Goal: Navigation & Orientation: Find specific page/section

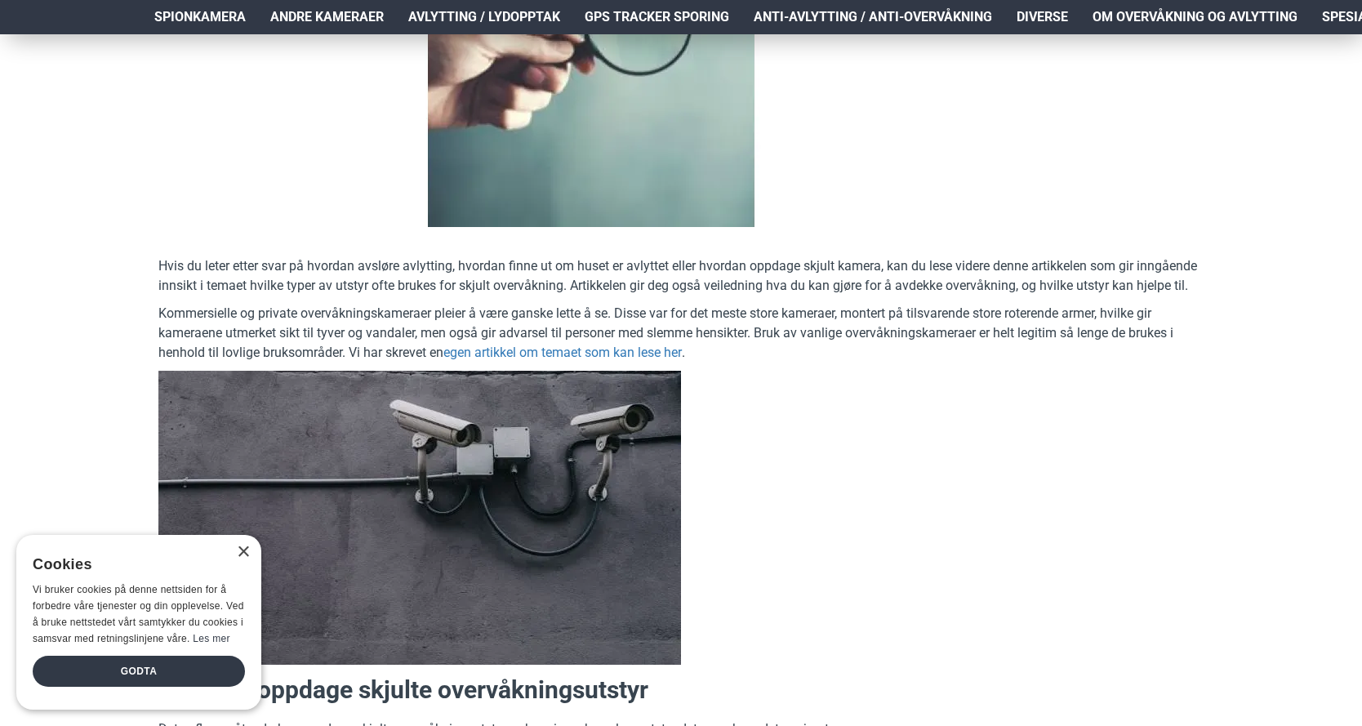
scroll to position [408, 0]
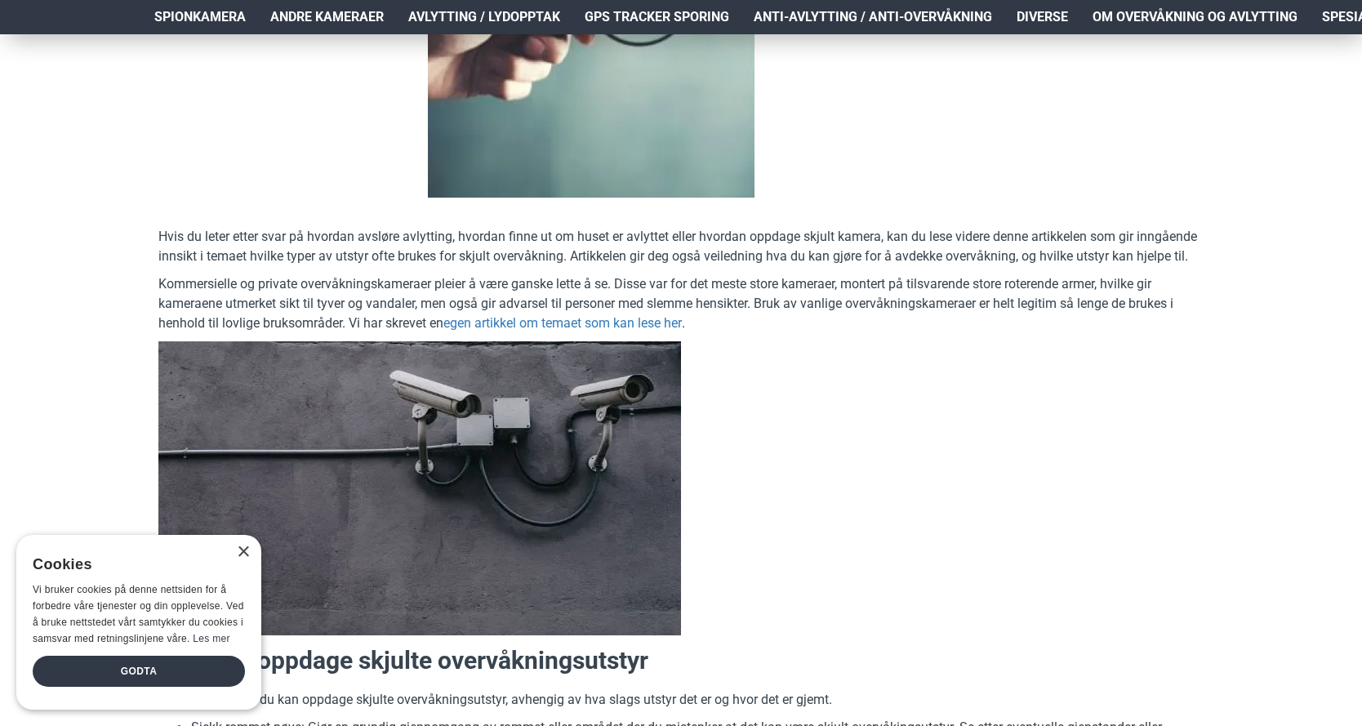
click at [249, 555] on div "× Cookies Vi bruker cookies på denne nettsiden for å forbedre våre tjenester og…" at bounding box center [138, 622] width 245 height 175
click at [241, 553] on div "×" at bounding box center [243, 552] width 12 height 12
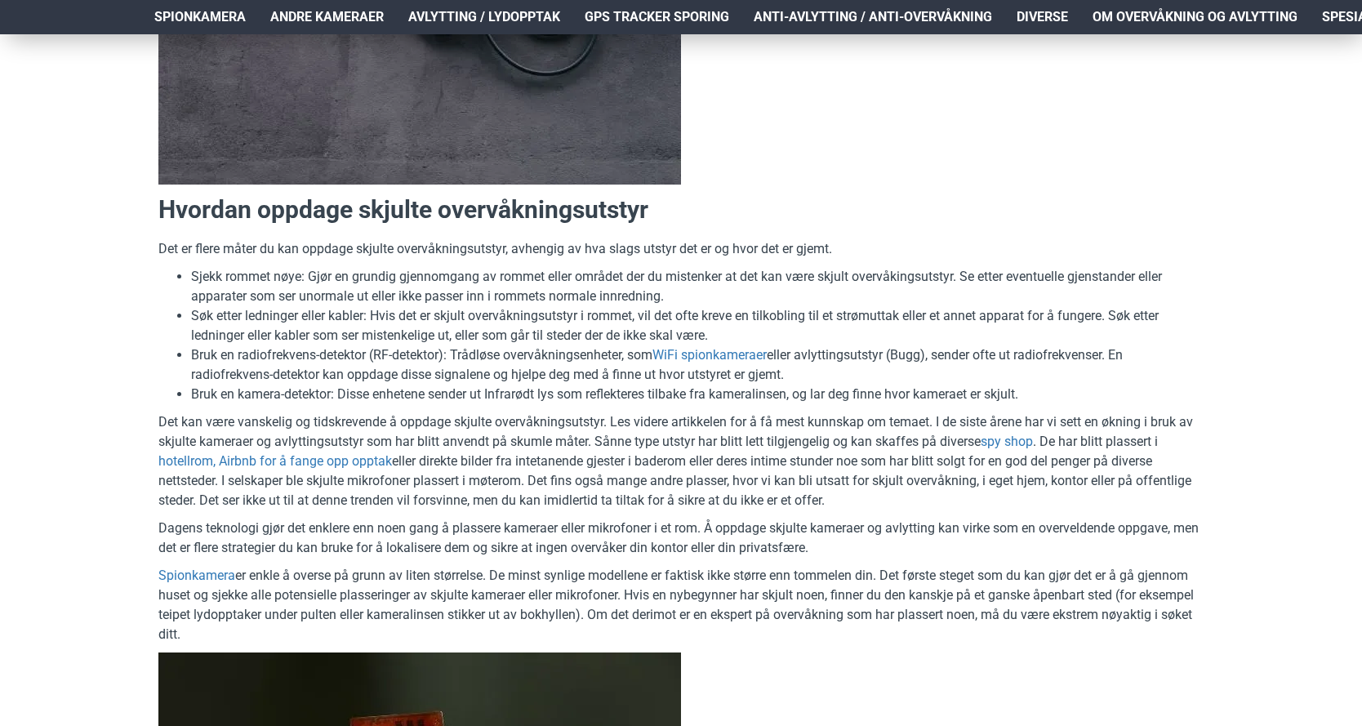
scroll to position [898, 0]
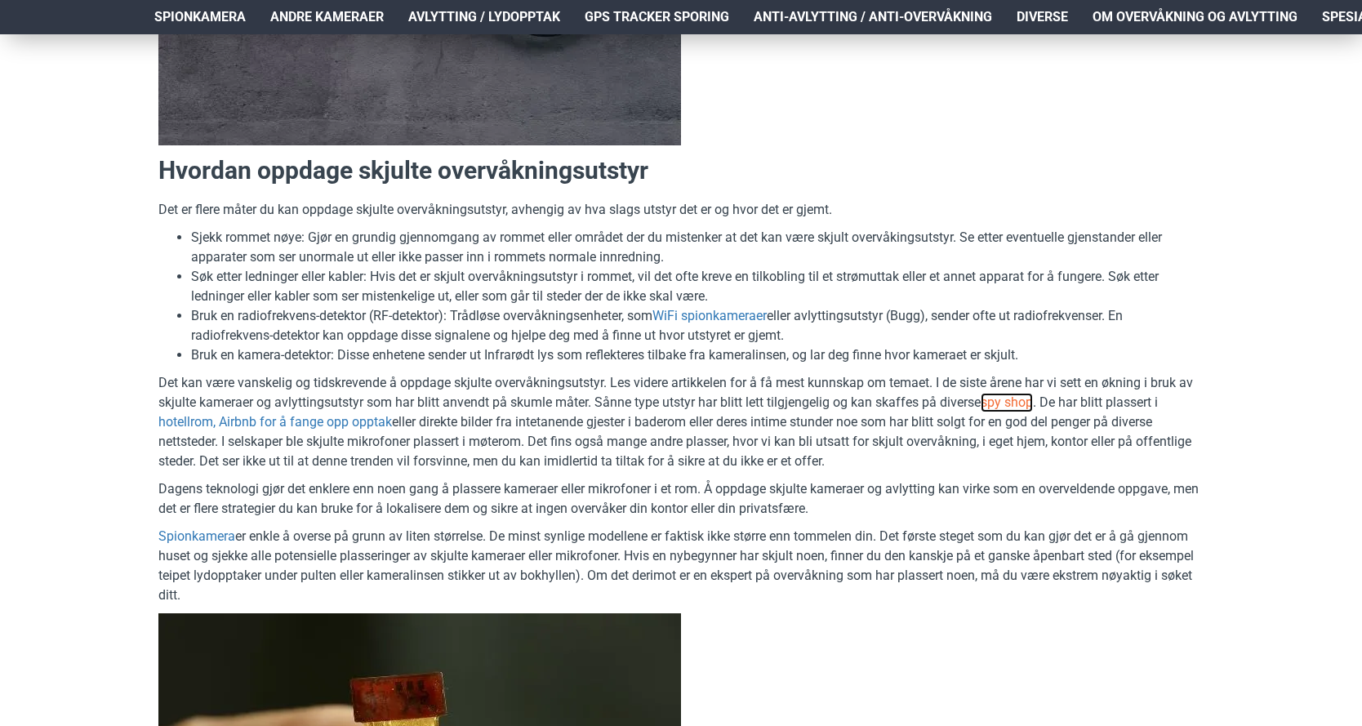
click at [996, 403] on link "spy shop" at bounding box center [1007, 403] width 52 height 20
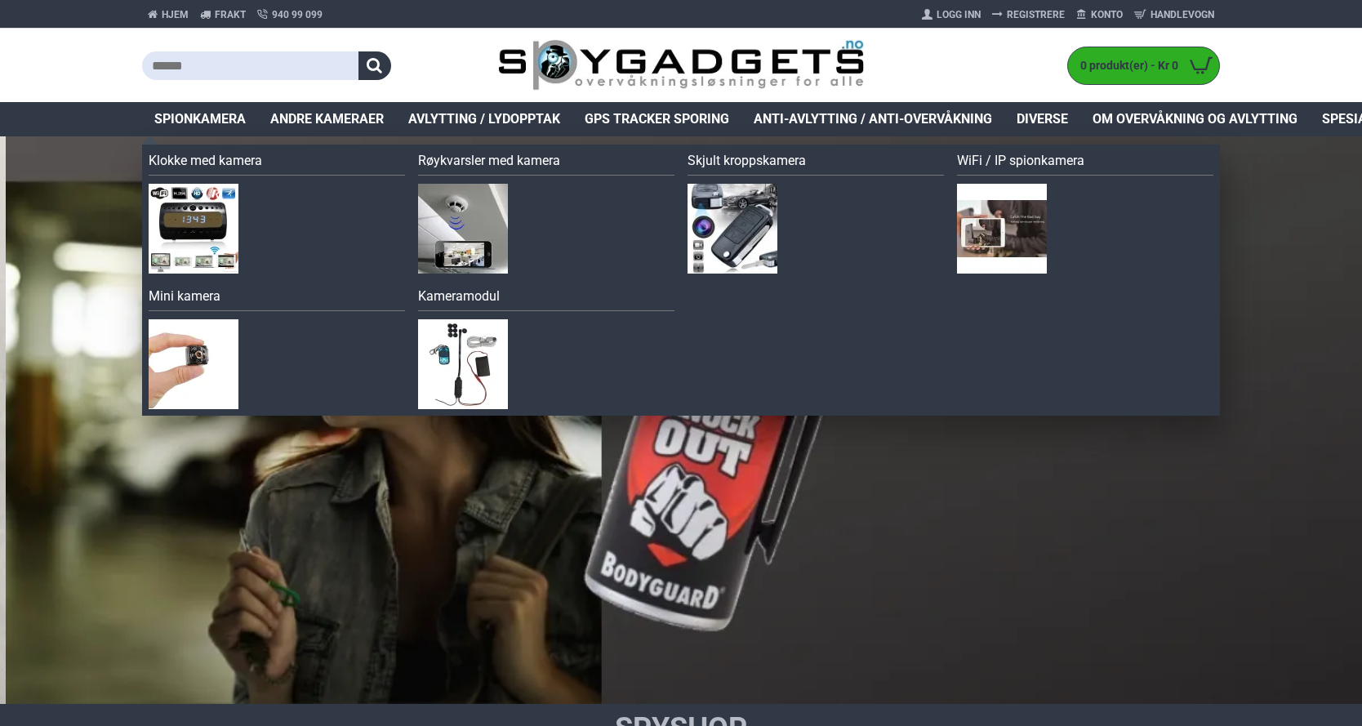
click at [185, 119] on span "Spionkamera" at bounding box center [199, 119] width 91 height 20
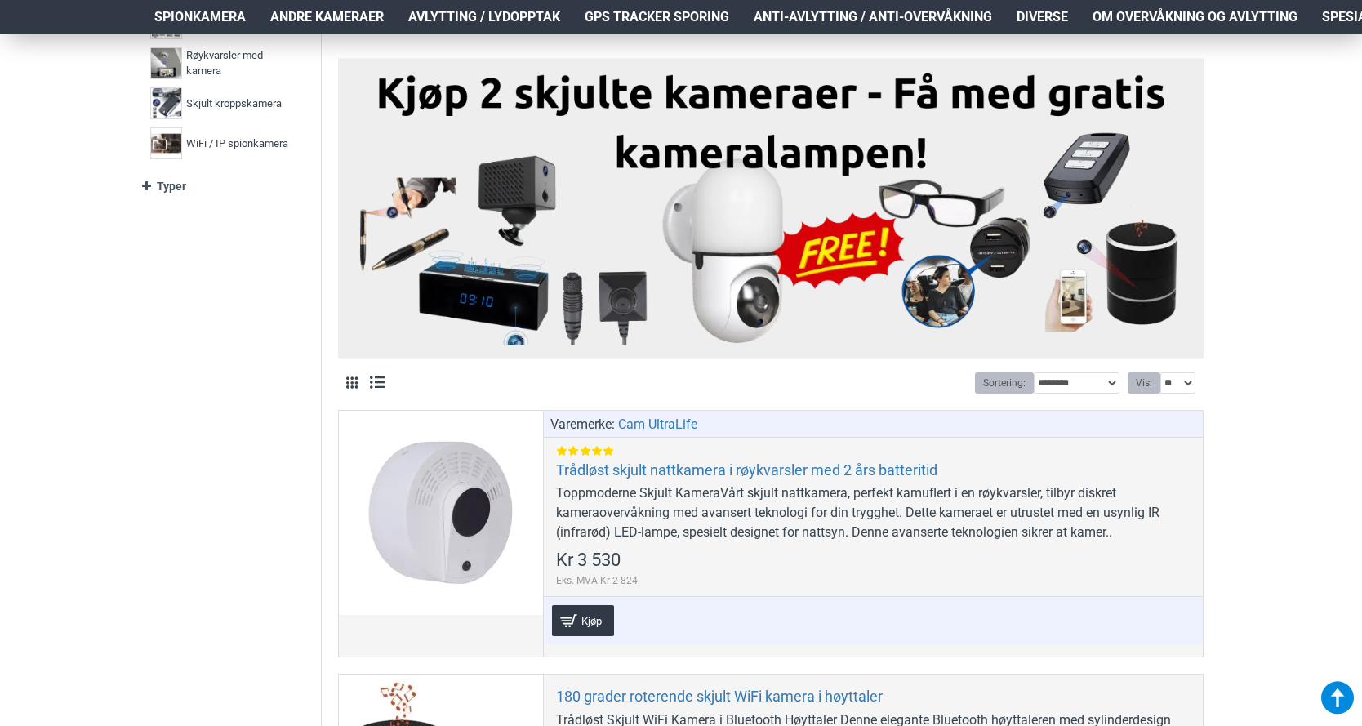
scroll to position [490, 0]
